Goal: Task Accomplishment & Management: Use online tool/utility

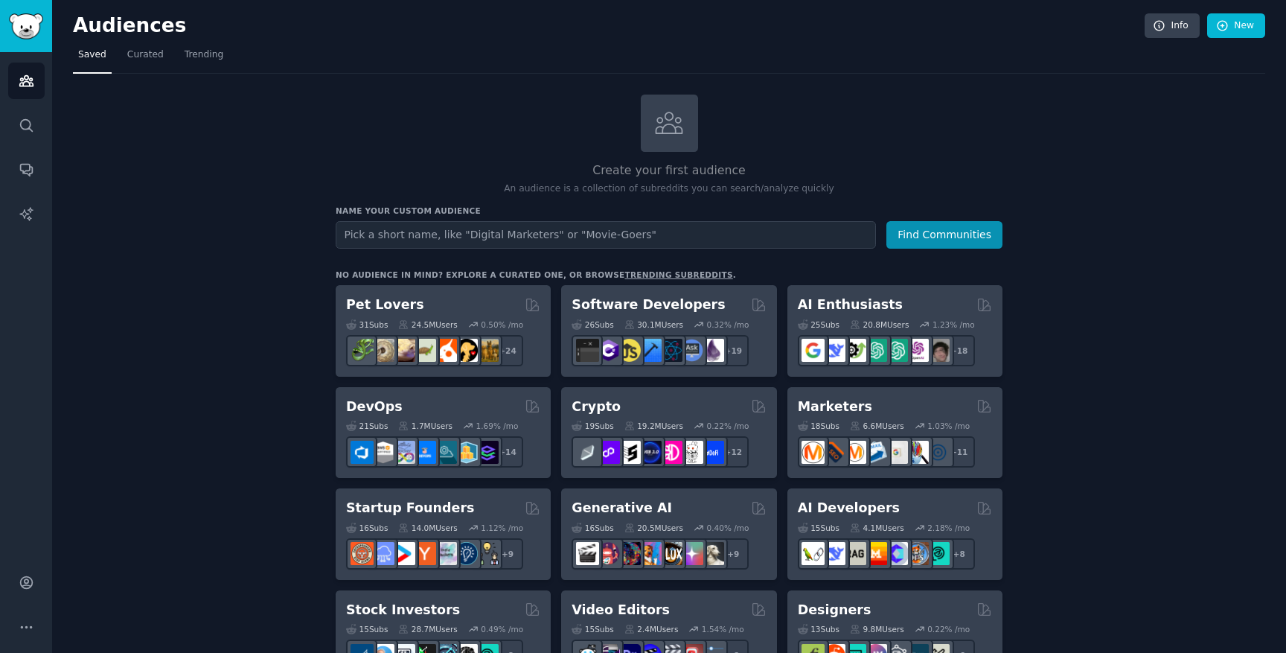
click at [482, 232] on input "text" at bounding box center [606, 235] width 540 height 28
drag, startPoint x: 646, startPoint y: 188, endPoint x: 727, endPoint y: 188, distance: 81.1
click at [727, 188] on p "An audience is a collection of subreddits you can search/analyze quickly" at bounding box center [669, 188] width 667 height 13
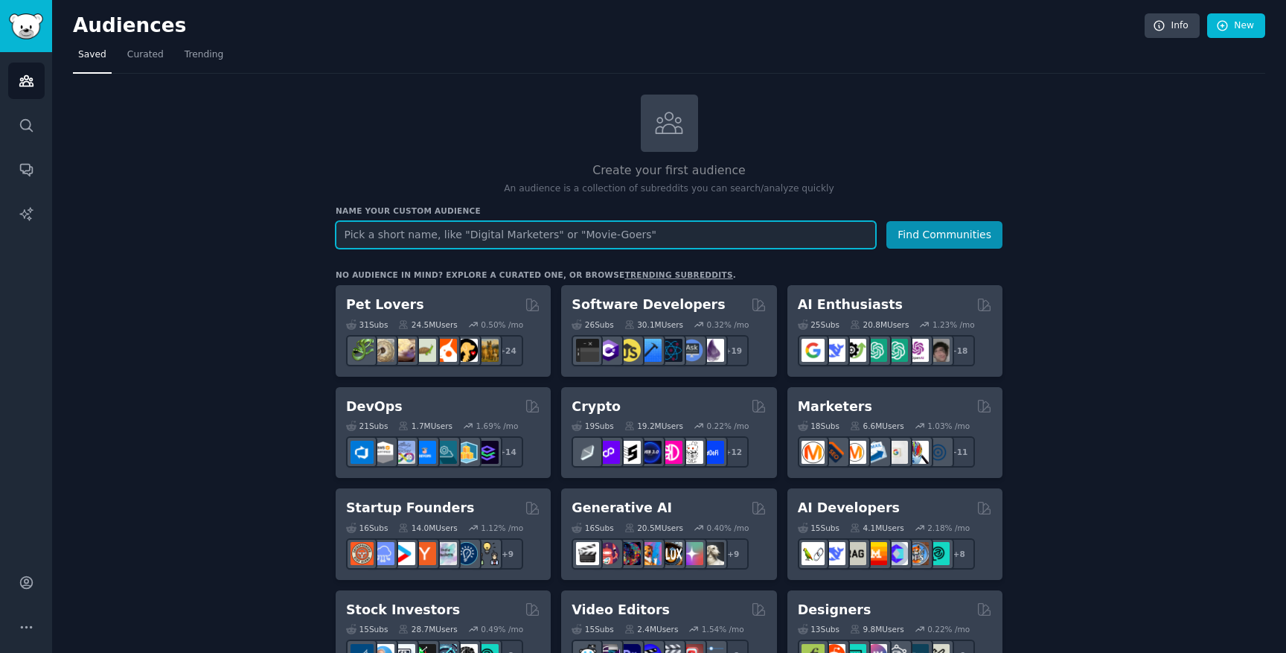
click at [716, 234] on input "text" at bounding box center [606, 235] width 540 height 28
type input "hvac"
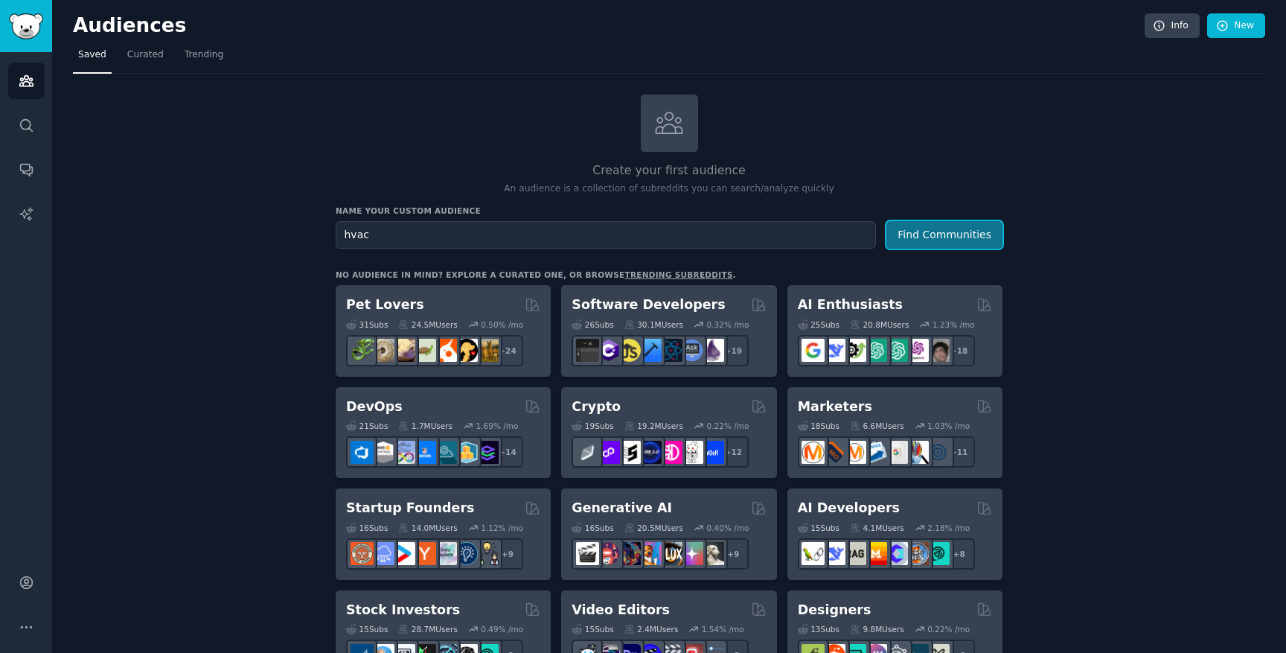
click at [913, 229] on button "Find Communities" at bounding box center [945, 235] width 116 height 28
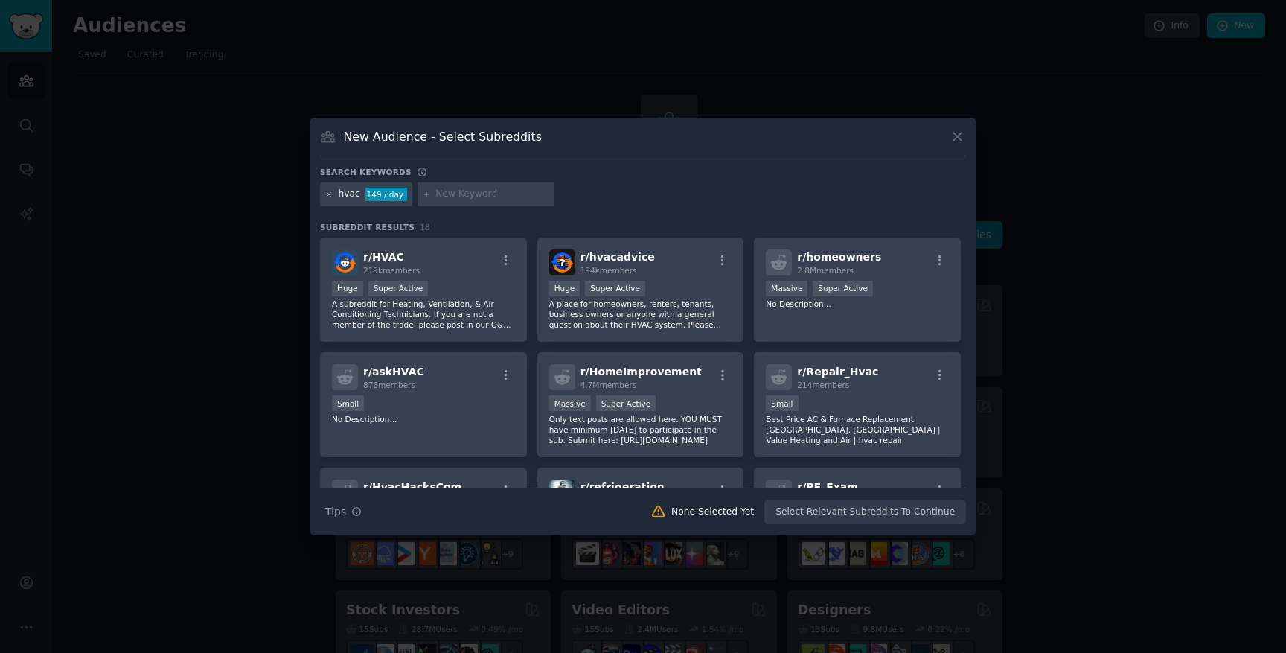
click at [326, 194] on icon at bounding box center [329, 195] width 8 height 8
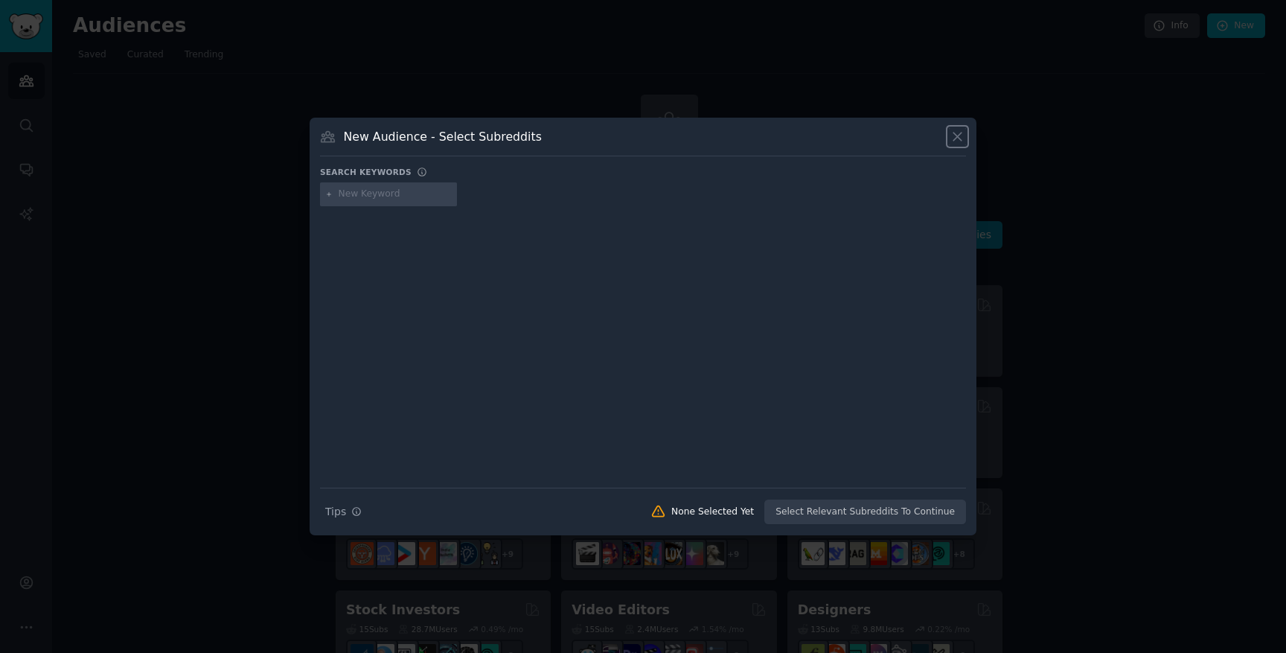
click at [957, 133] on icon at bounding box center [958, 137] width 16 height 16
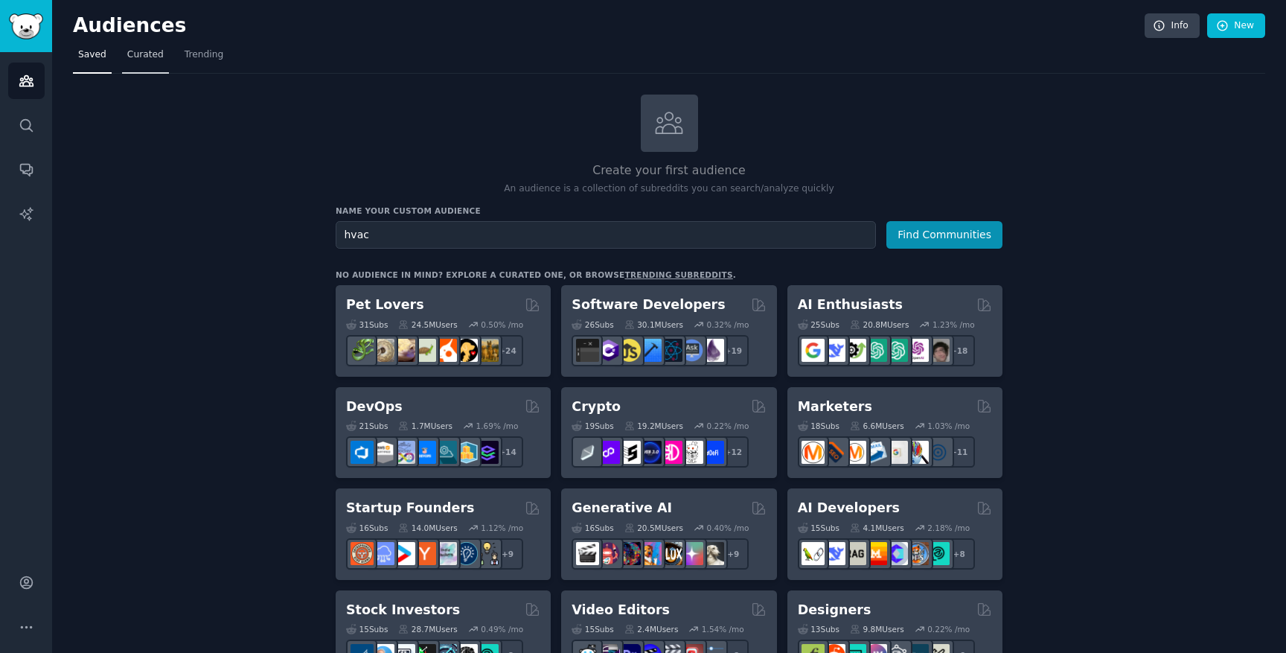
click at [134, 54] on span "Curated" at bounding box center [145, 54] width 36 height 13
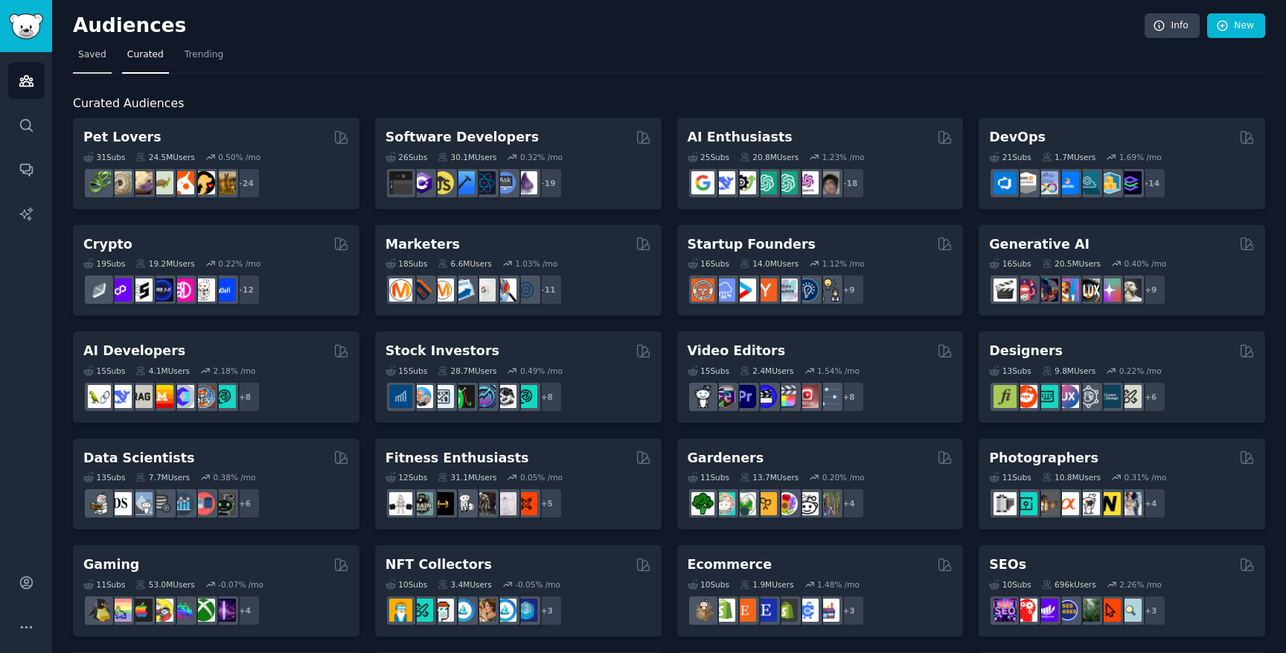
click at [80, 58] on span "Saved" at bounding box center [92, 54] width 28 height 13
